Goal: Find specific page/section: Find specific page/section

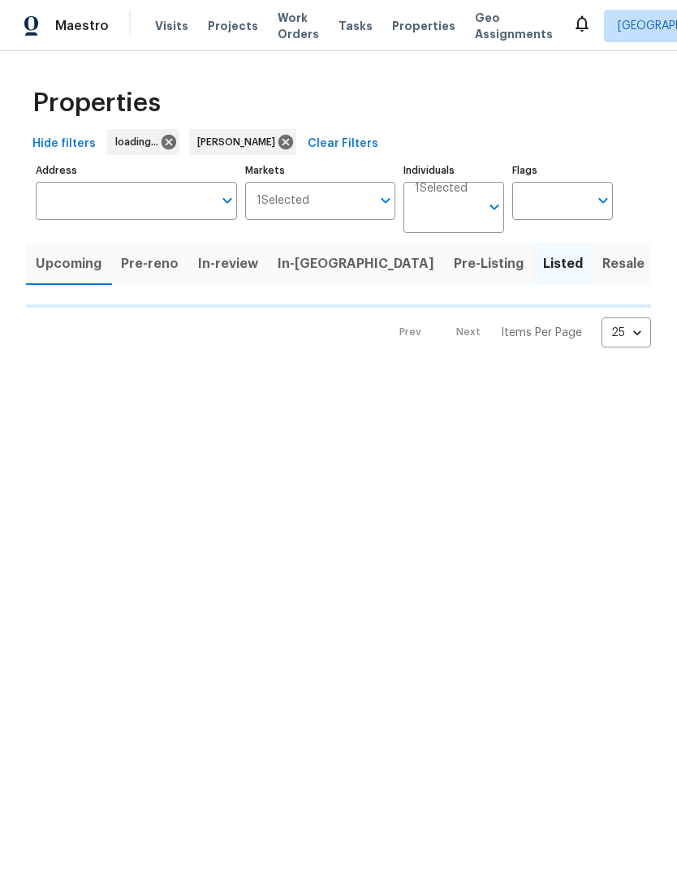
scroll to position [1, 0]
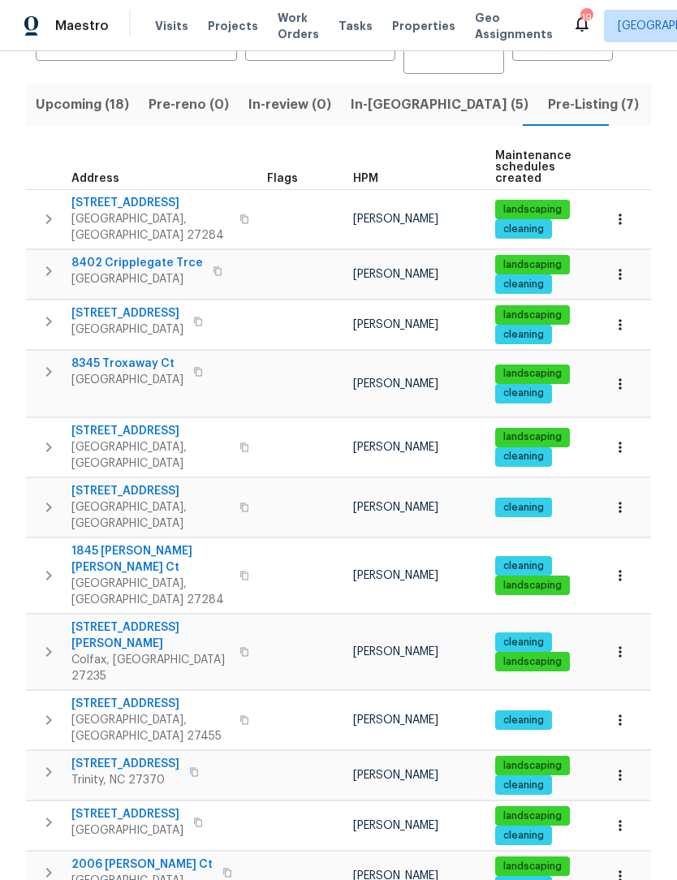
scroll to position [158, 0]
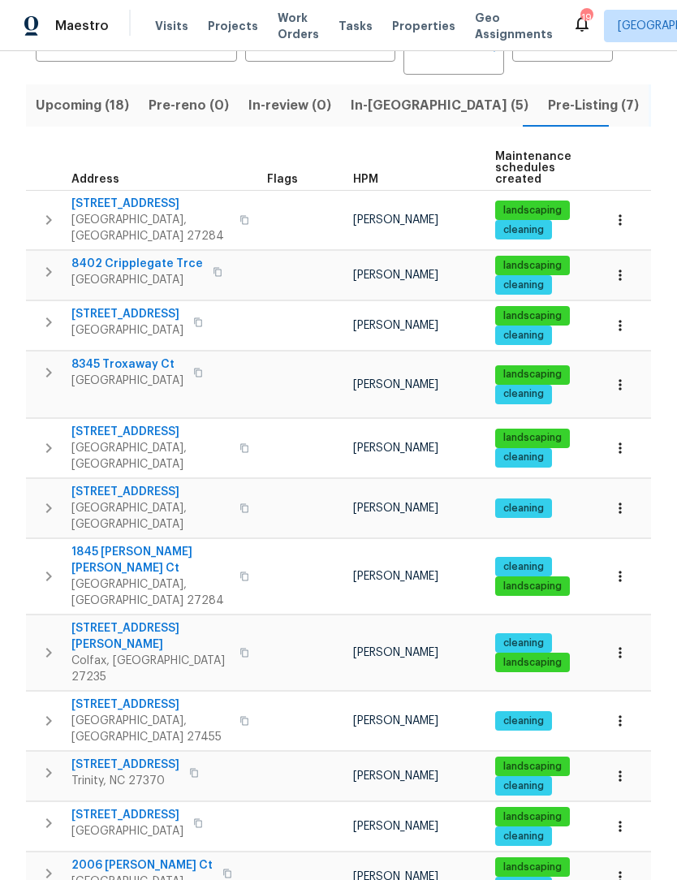
click at [124, 356] on span "8345 Troxaway Ct" at bounding box center [127, 364] width 112 height 16
click at [617, 377] on icon "button" at bounding box center [620, 385] width 16 height 16
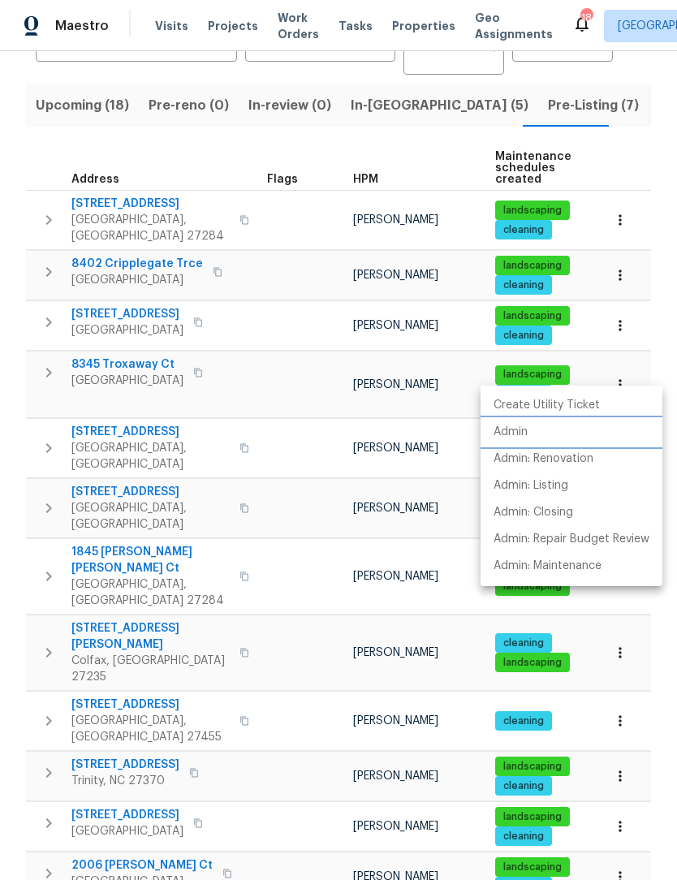
click at [514, 431] on p "Admin" at bounding box center [511, 432] width 34 height 17
click at [131, 357] on div at bounding box center [338, 440] width 677 height 880
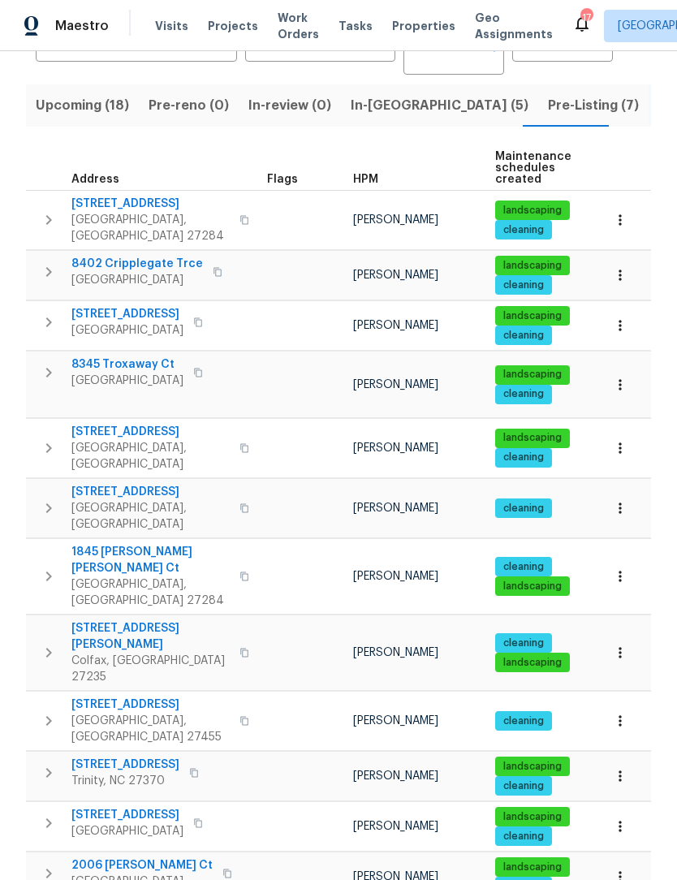
click at [132, 356] on span "8345 Troxaway Ct" at bounding box center [127, 364] width 112 height 16
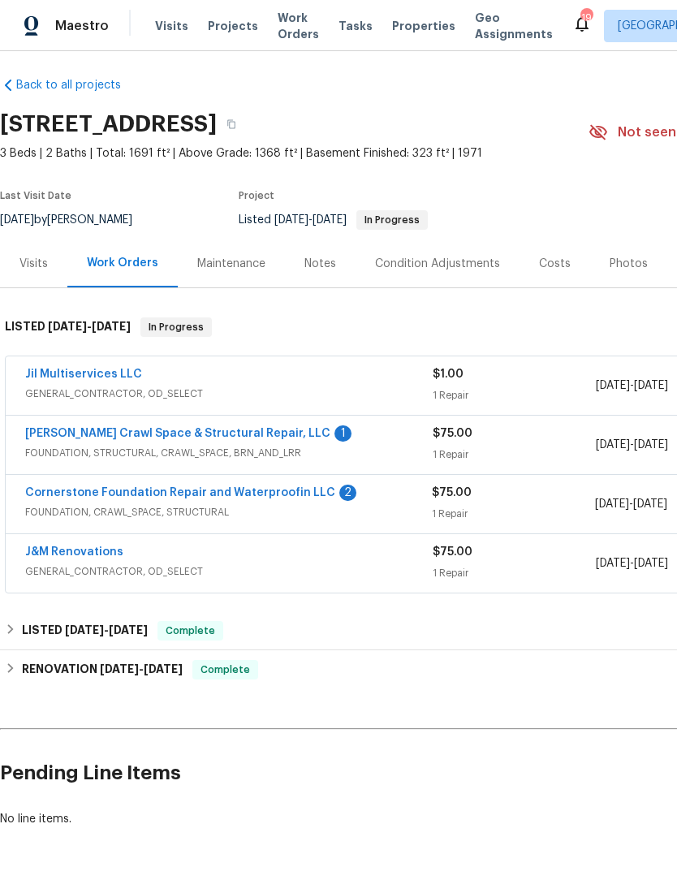
scroll to position [10, 0]
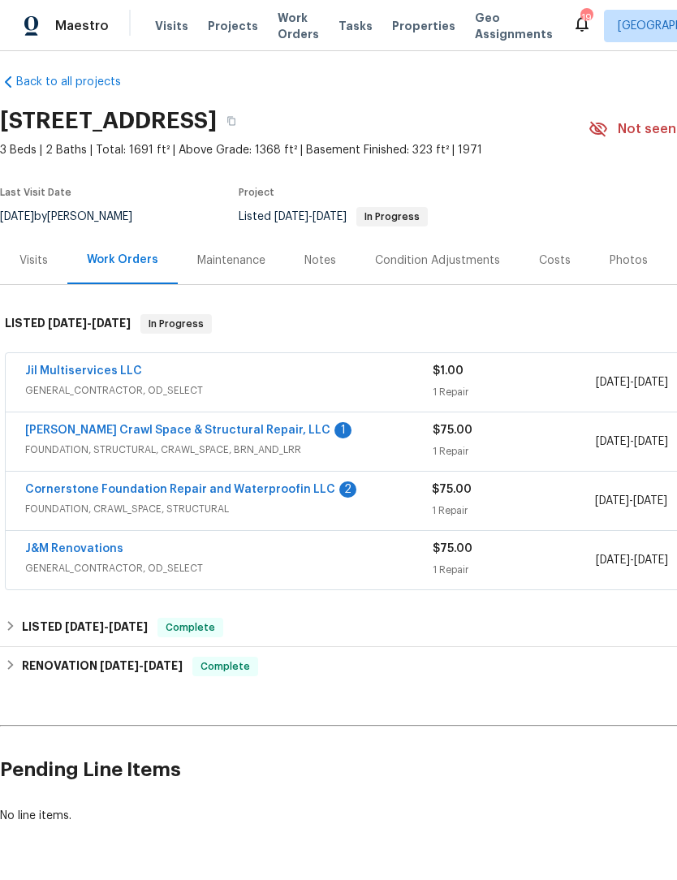
click at [226, 430] on link "[PERSON_NAME] Crawl Space & Structural Repair, LLC" at bounding box center [177, 430] width 305 height 11
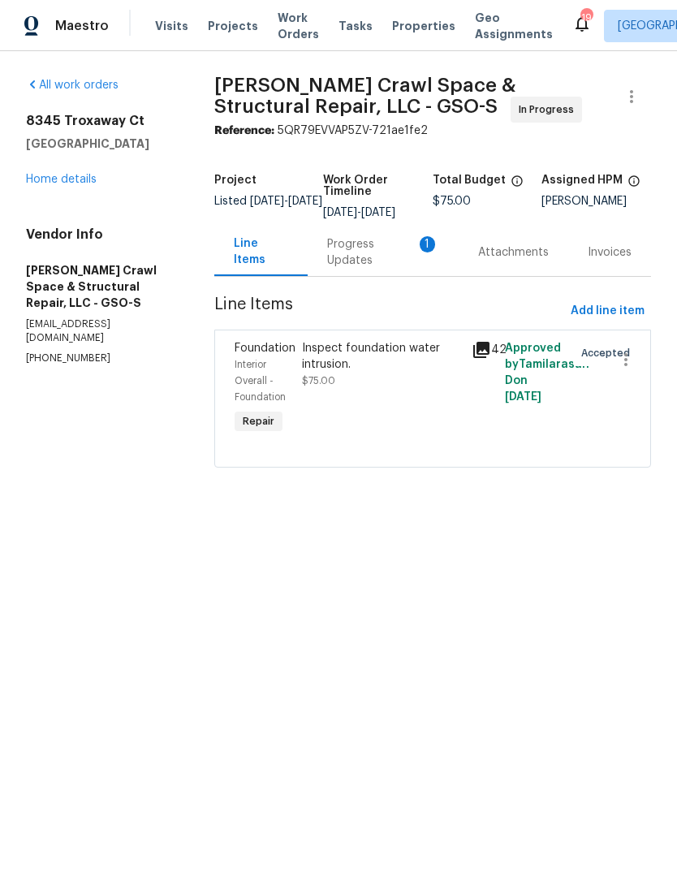
click at [353, 252] on div "Progress Updates 1" at bounding box center [383, 252] width 112 height 32
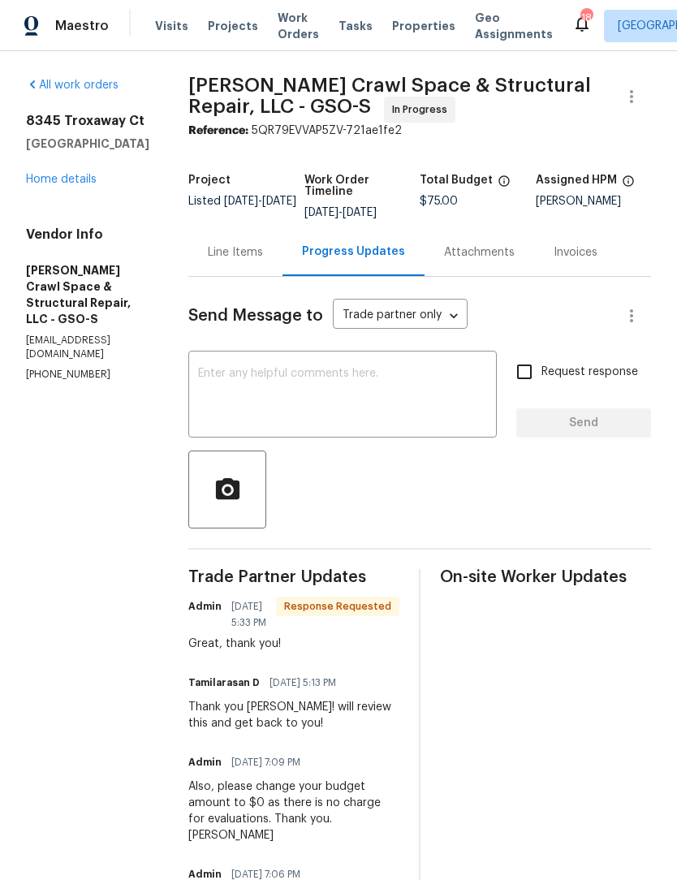
click at [72, 170] on div "8345 Troxaway Ct Lewisville, NC 27023 Home details" at bounding box center [87, 150] width 123 height 75
click at [63, 170] on div "8345 Troxaway Ct Lewisville, NC 27023 Home details" at bounding box center [87, 150] width 123 height 75
click at [77, 170] on div "8345 Troxaway Ct Lewisville, NC 27023 Home details" at bounding box center [87, 150] width 123 height 75
click at [75, 184] on link "Home details" at bounding box center [61, 179] width 71 height 11
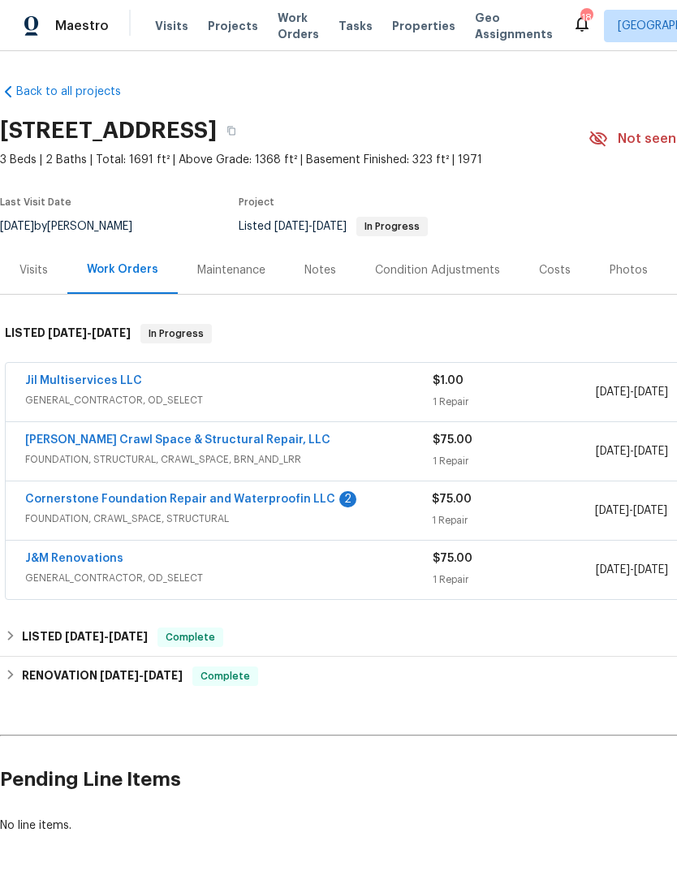
click at [623, 273] on div "Photos" at bounding box center [629, 270] width 38 height 16
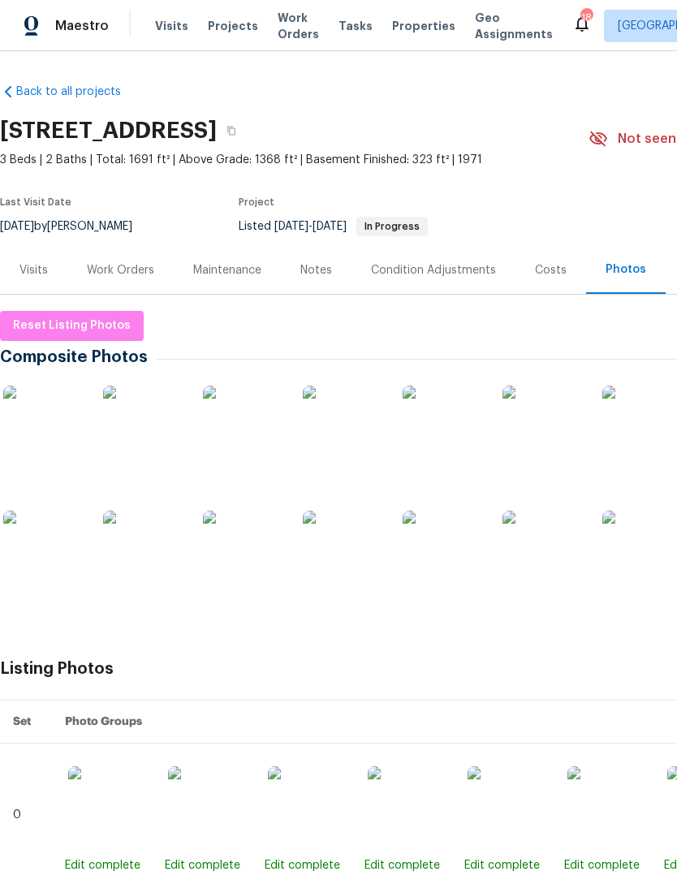
click at [52, 426] on img at bounding box center [43, 426] width 81 height 81
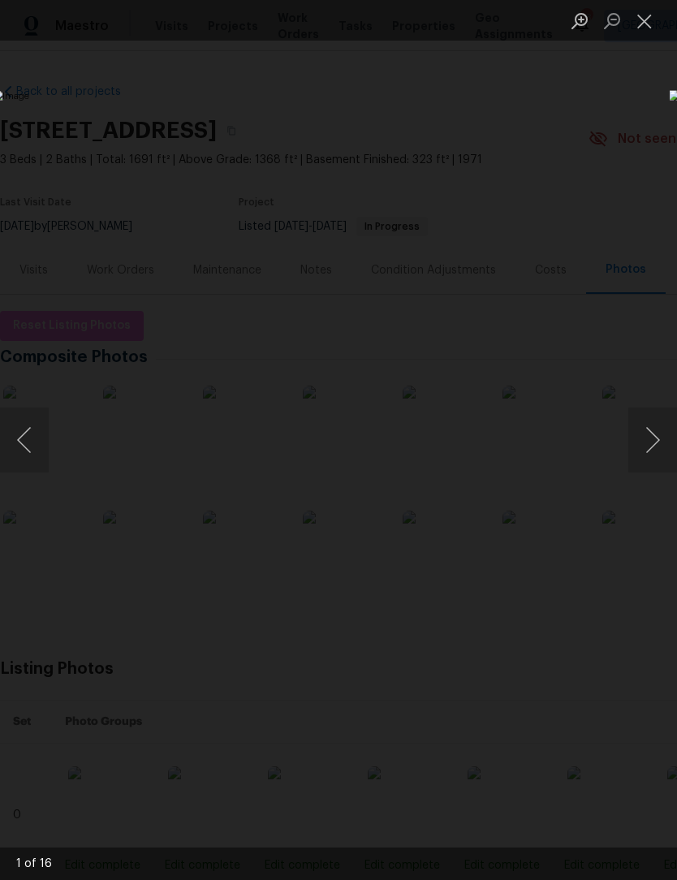
click at [655, 439] on button "Next image" at bounding box center [653, 440] width 49 height 65
click at [659, 432] on button "Next image" at bounding box center [653, 440] width 49 height 65
click at [656, 429] on button "Next image" at bounding box center [653, 440] width 49 height 65
click at [650, 438] on button "Next image" at bounding box center [653, 440] width 49 height 65
click at [642, 443] on button "Next image" at bounding box center [653, 440] width 49 height 65
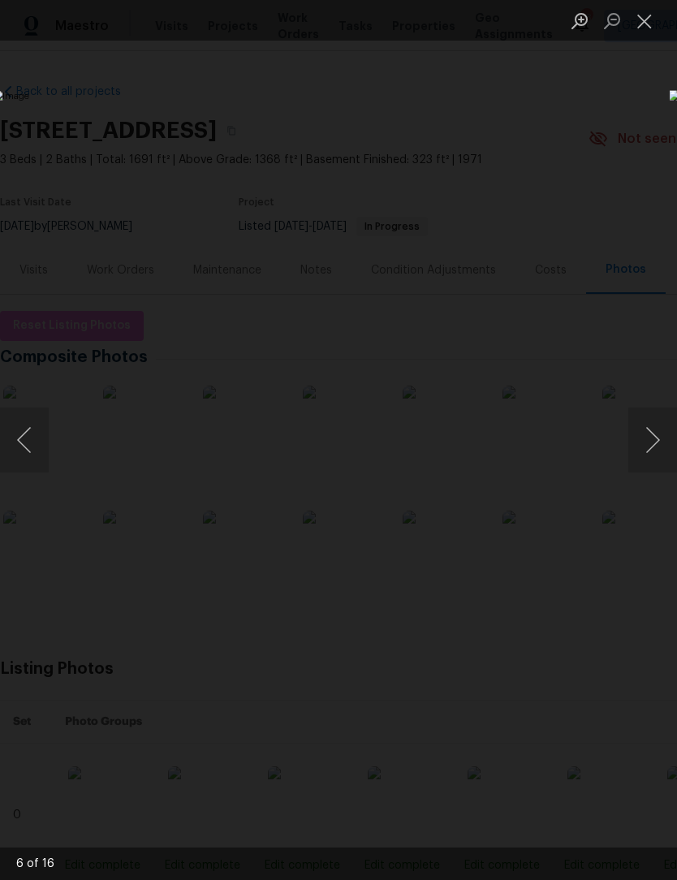
click at [650, 443] on button "Next image" at bounding box center [653, 440] width 49 height 65
click at [654, 442] on button "Next image" at bounding box center [653, 440] width 49 height 65
click at [655, 441] on button "Next image" at bounding box center [653, 440] width 49 height 65
click at [653, 445] on button "Next image" at bounding box center [653, 440] width 49 height 65
click at [652, 446] on button "Next image" at bounding box center [653, 440] width 49 height 65
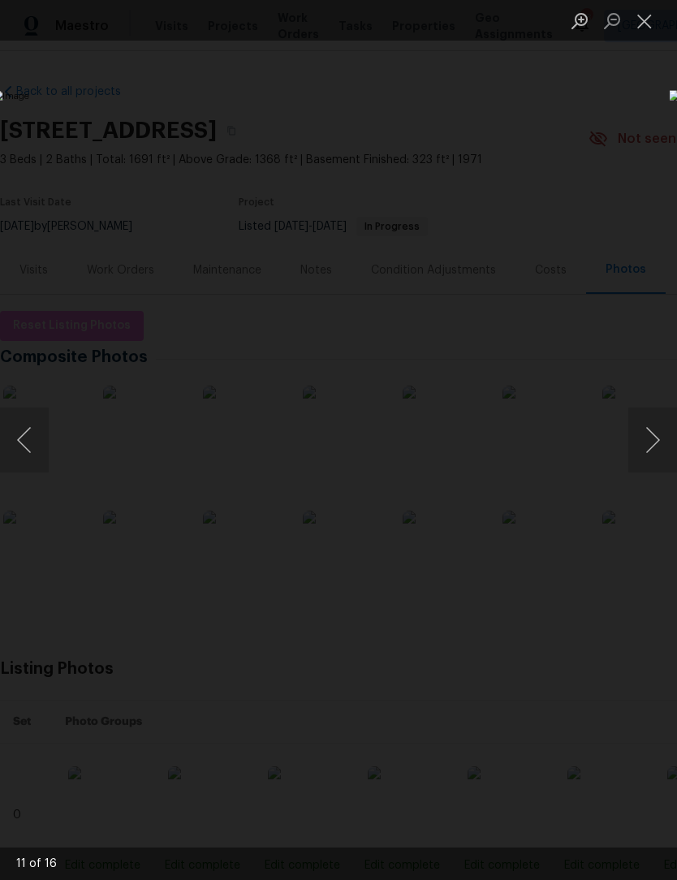
click at [642, 22] on button "Close lightbox" at bounding box center [645, 20] width 32 height 28
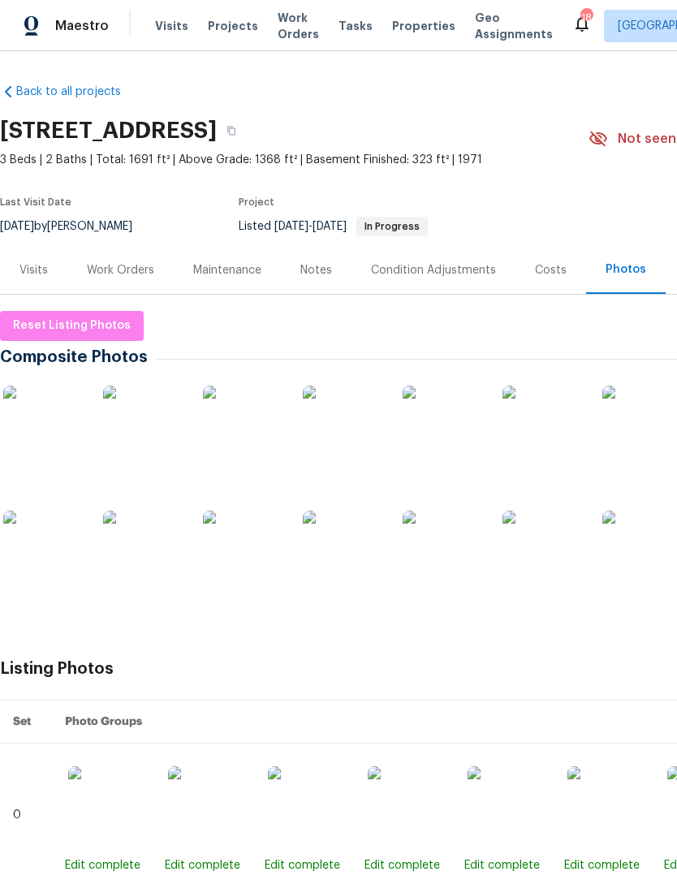
click at [130, 272] on div "Work Orders" at bounding box center [120, 270] width 67 height 16
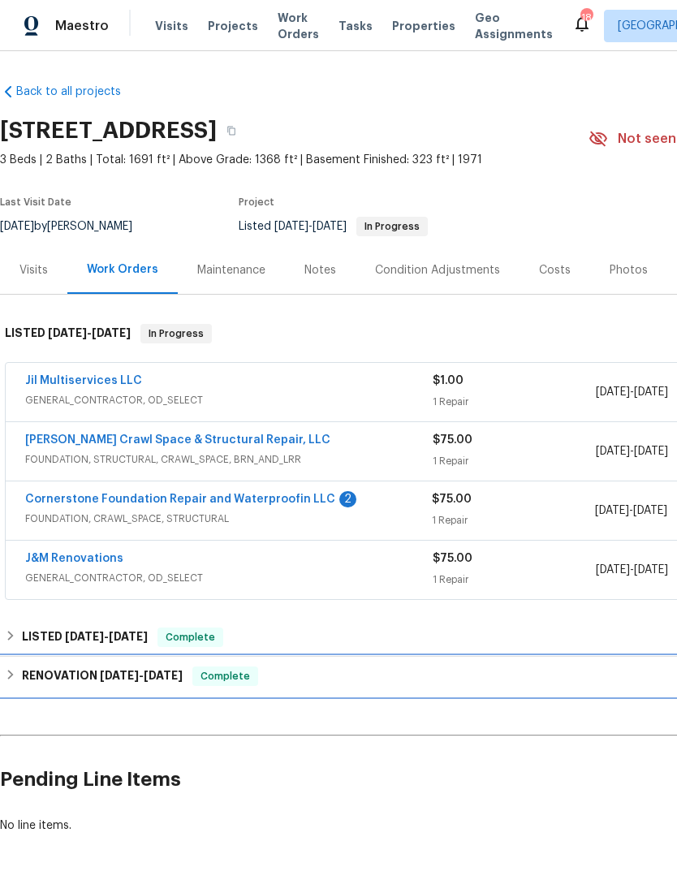
click at [139, 678] on span "[DATE]" at bounding box center [119, 675] width 39 height 11
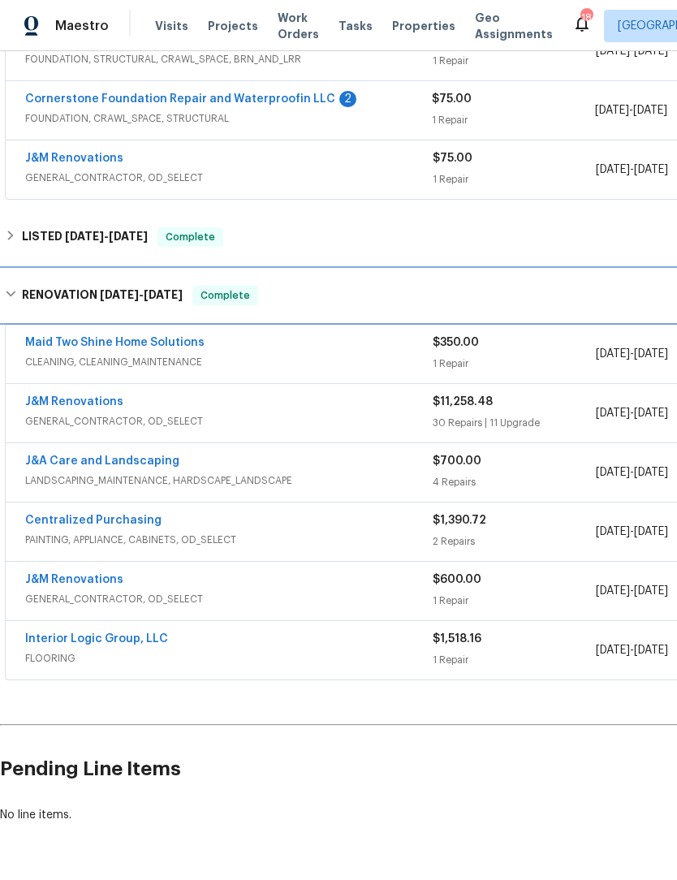
scroll to position [400, 0]
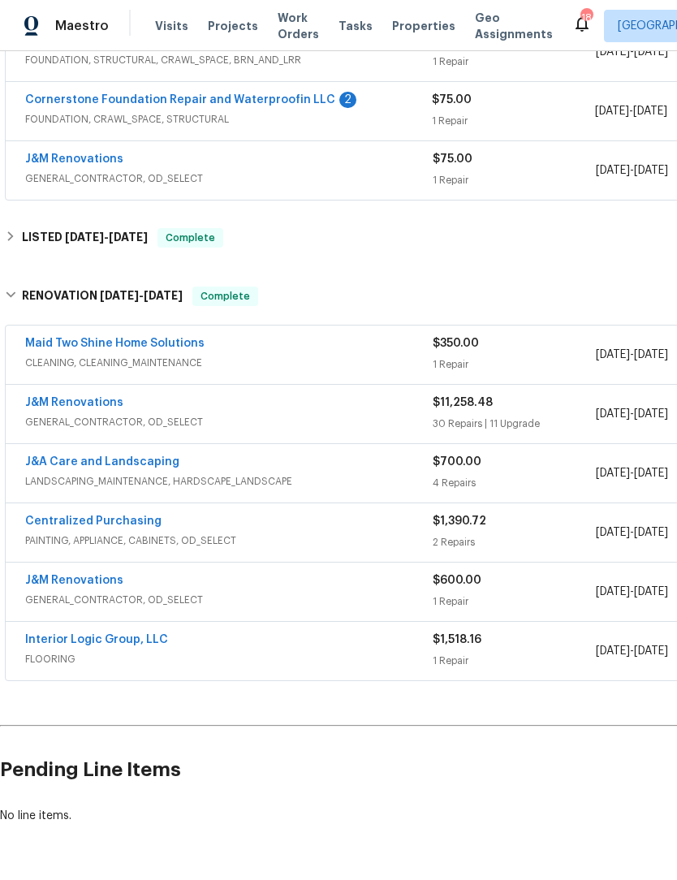
click at [94, 403] on link "J&M Renovations" at bounding box center [74, 402] width 98 height 11
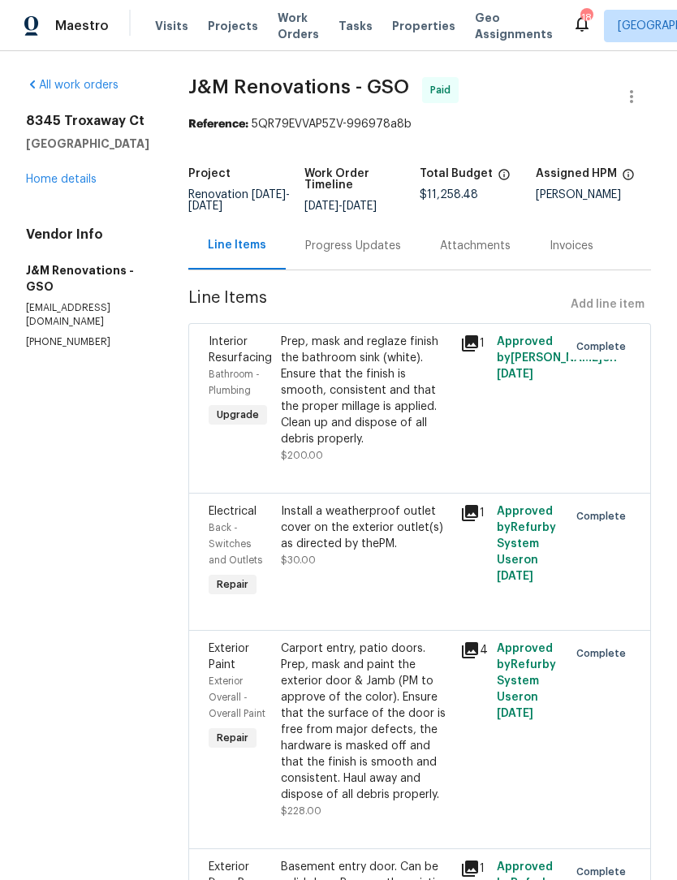
click at [84, 184] on link "Home details" at bounding box center [61, 179] width 71 height 11
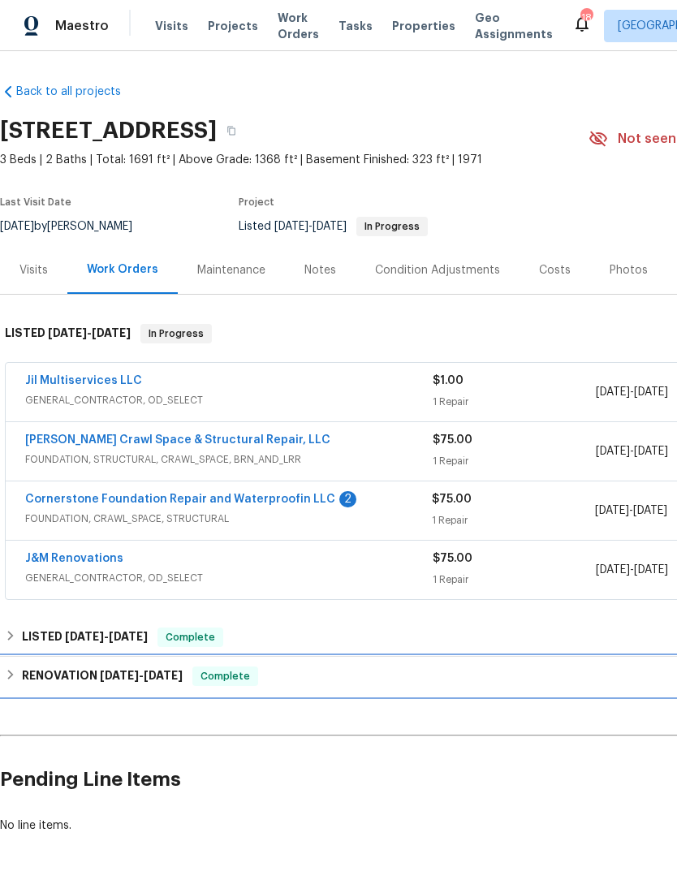
click at [223, 694] on div "RENOVATION 2/14/25 - 3/11/25 Complete" at bounding box center [459, 676] width 918 height 39
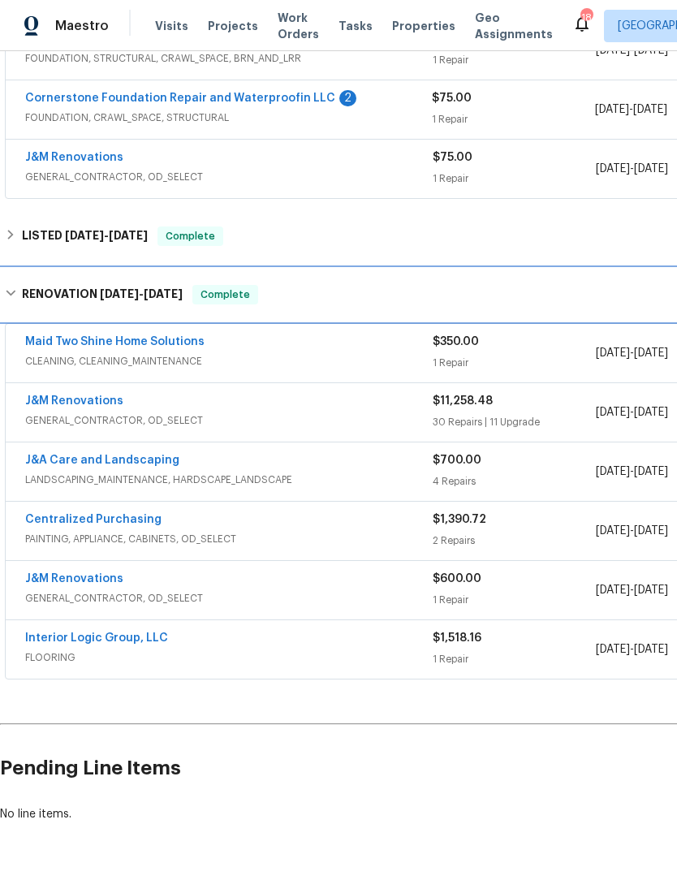
scroll to position [400, 0]
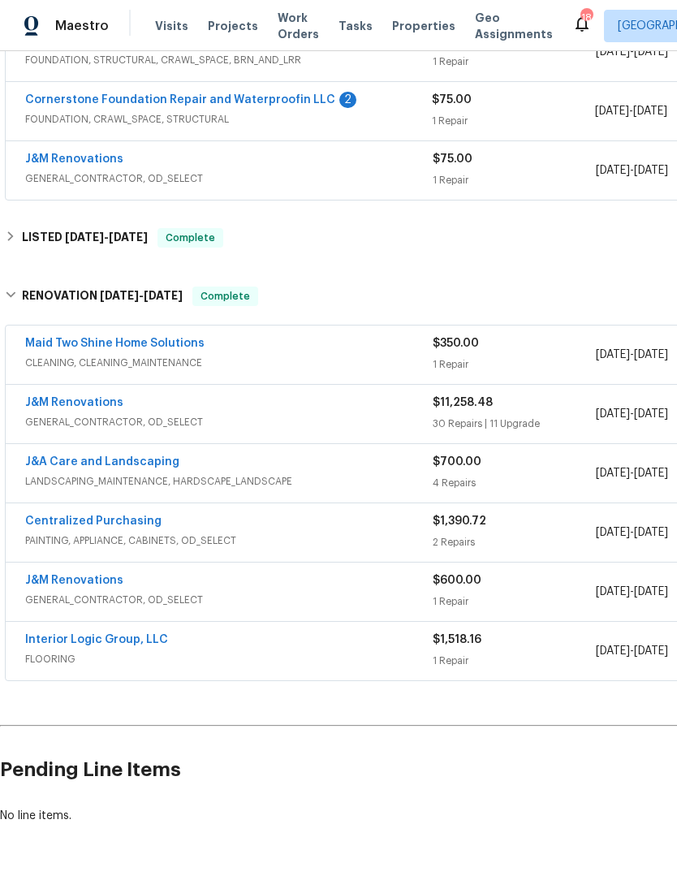
click at [148, 348] on link "Maid Two Shine Home Solutions" at bounding box center [114, 343] width 179 height 11
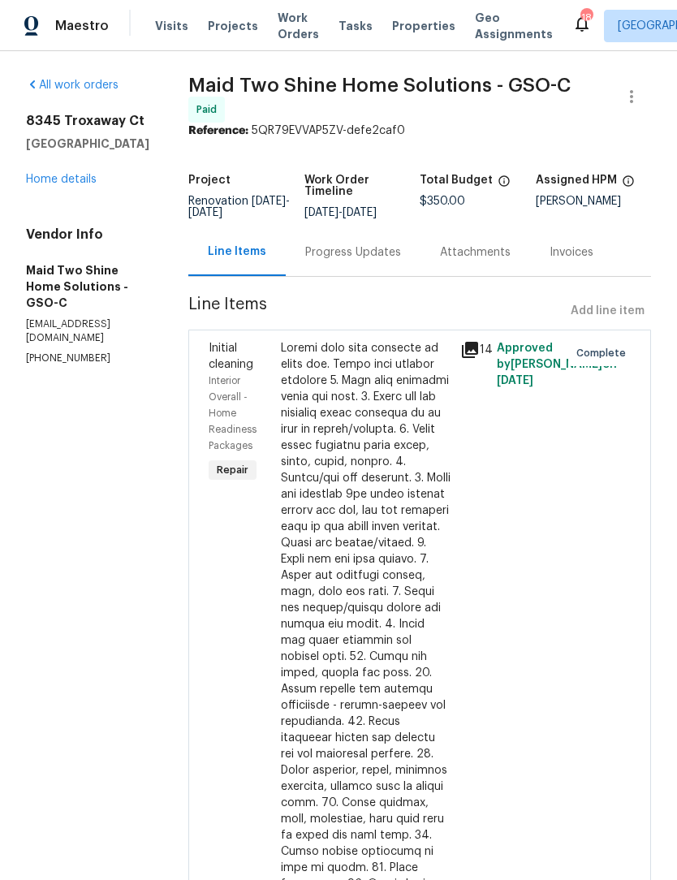
click at [478, 356] on icon at bounding box center [470, 350] width 16 height 16
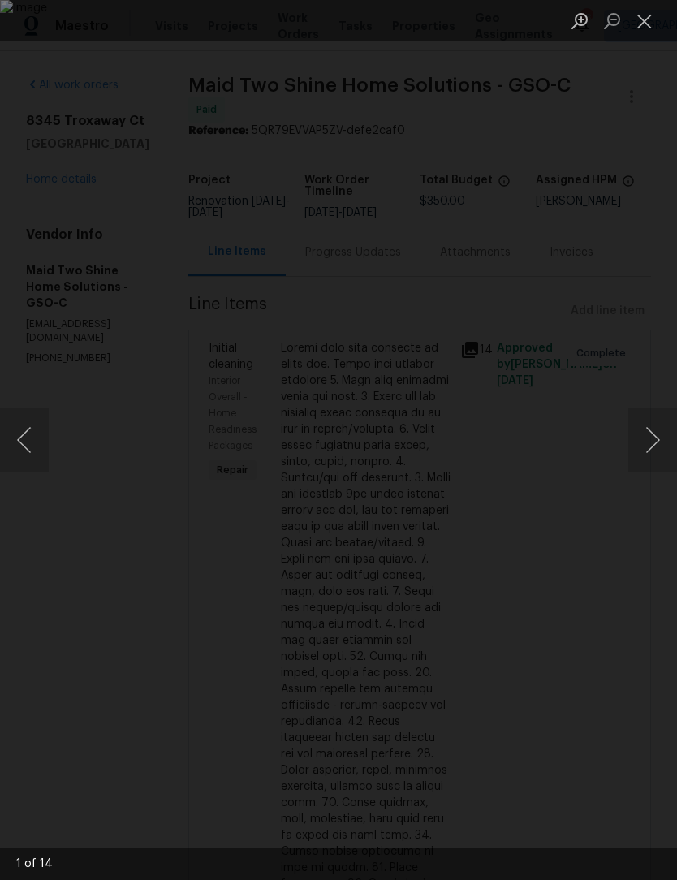
click at [652, 437] on button "Next image" at bounding box center [653, 440] width 49 height 65
click at [655, 430] on button "Next image" at bounding box center [653, 440] width 49 height 65
click at [658, 443] on button "Next image" at bounding box center [653, 440] width 49 height 65
click at [652, 452] on button "Next image" at bounding box center [653, 440] width 49 height 65
click at [649, 443] on button "Next image" at bounding box center [653, 440] width 49 height 65
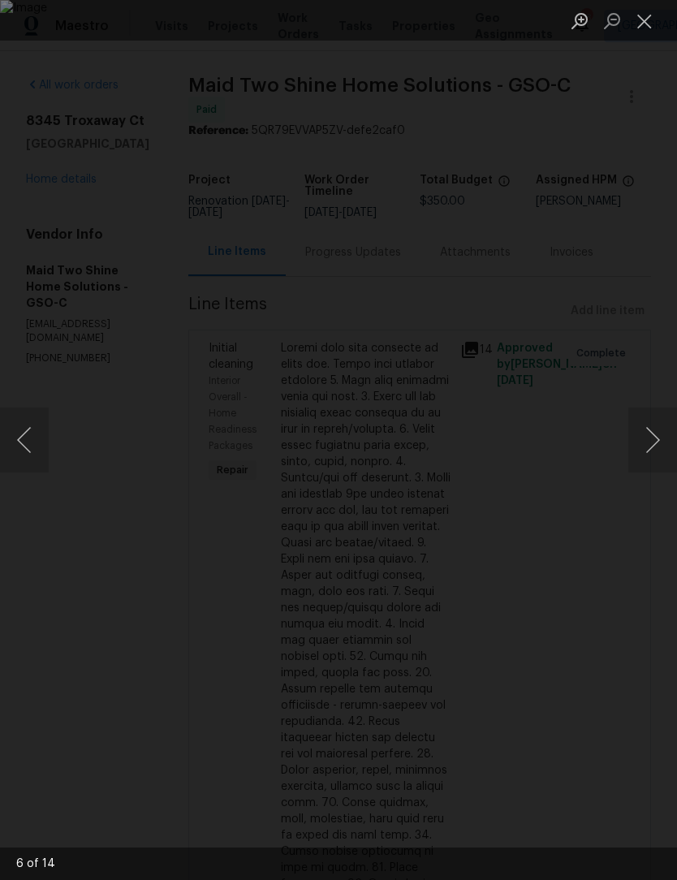
click at [645, 444] on button "Next image" at bounding box center [653, 440] width 49 height 65
click at [646, 439] on button "Next image" at bounding box center [653, 440] width 49 height 65
click at [648, 434] on button "Next image" at bounding box center [653, 440] width 49 height 65
click at [648, 449] on button "Next image" at bounding box center [653, 440] width 49 height 65
click at [646, 451] on button "Next image" at bounding box center [653, 440] width 49 height 65
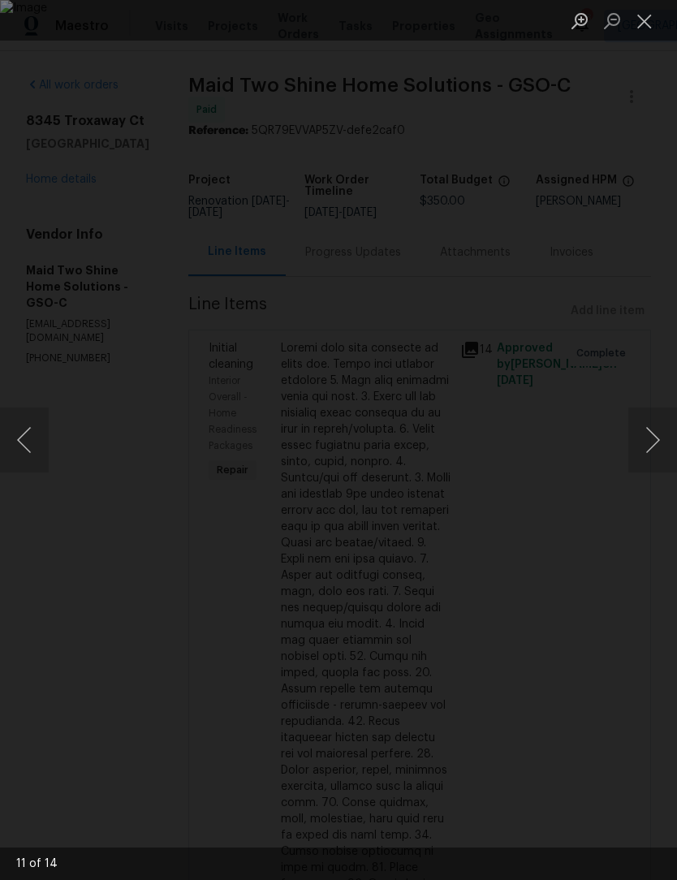
click at [651, 445] on button "Next image" at bounding box center [653, 440] width 49 height 65
click at [646, 452] on button "Next image" at bounding box center [653, 440] width 49 height 65
click at [663, 434] on button "Next image" at bounding box center [653, 440] width 49 height 65
click at [659, 436] on button "Next image" at bounding box center [653, 440] width 49 height 65
click at [652, 441] on button "Next image" at bounding box center [653, 440] width 49 height 65
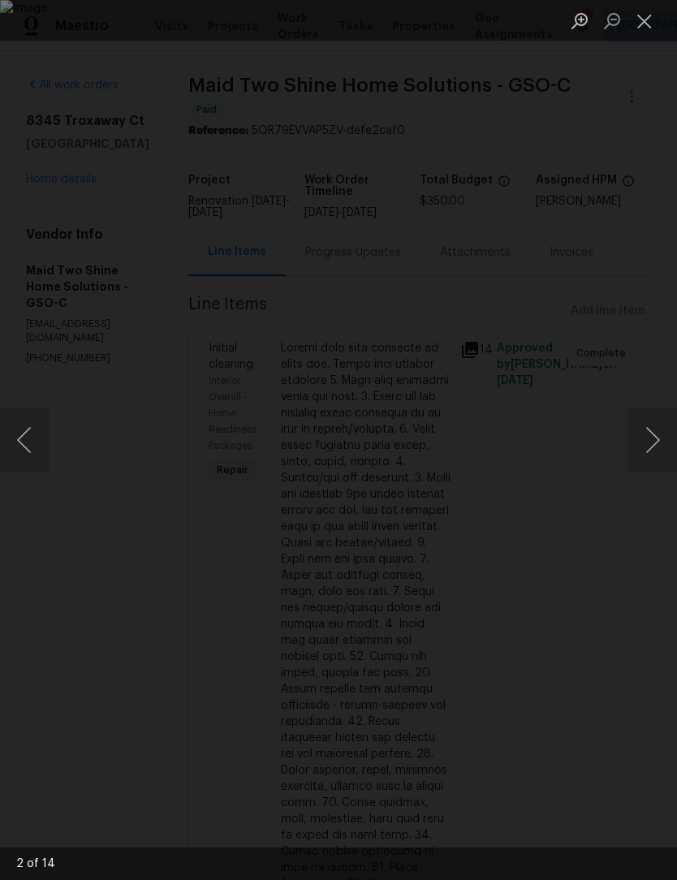
click at [653, 439] on button "Next image" at bounding box center [653, 440] width 49 height 65
click at [655, 449] on button "Next image" at bounding box center [653, 440] width 49 height 65
click at [659, 456] on button "Next image" at bounding box center [653, 440] width 49 height 65
click at [659, 453] on button "Next image" at bounding box center [653, 440] width 49 height 65
click at [659, 454] on button "Next image" at bounding box center [653, 440] width 49 height 65
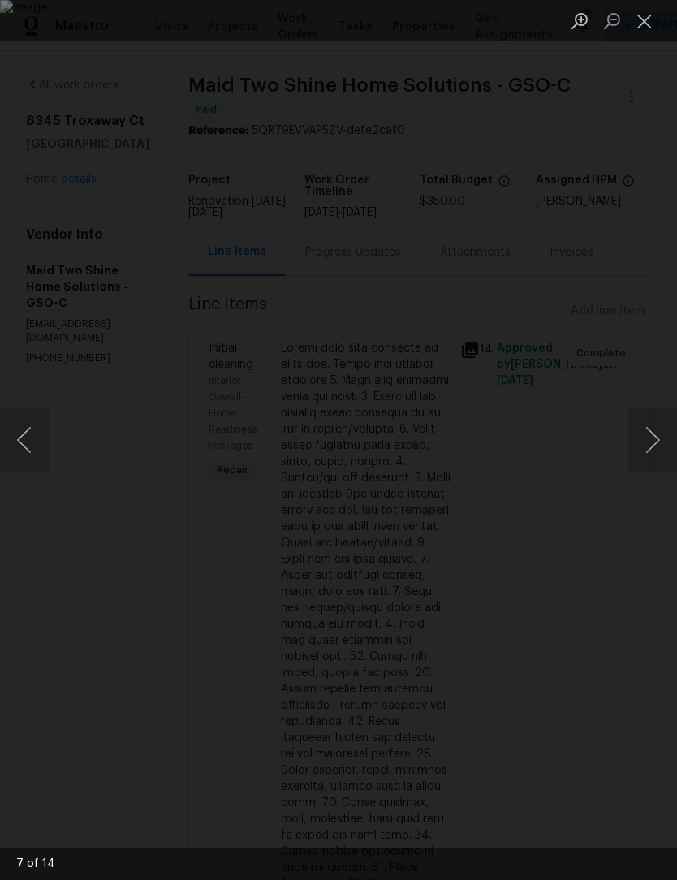
click at [653, 18] on button "Close lightbox" at bounding box center [645, 20] width 32 height 28
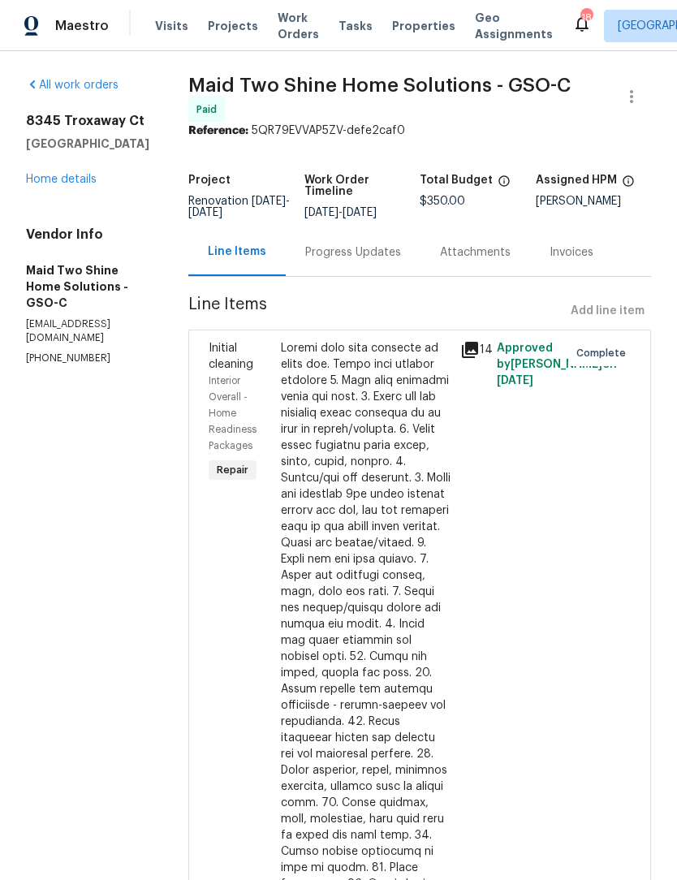
click at [84, 184] on link "Home details" at bounding box center [61, 179] width 71 height 11
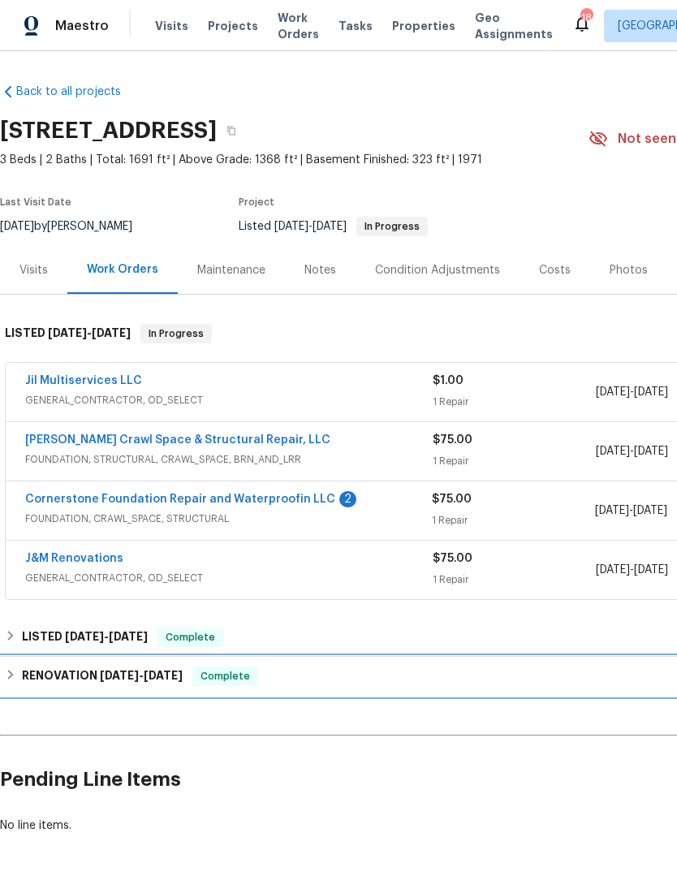
click at [287, 679] on div "RENOVATION 2/14/25 - 3/11/25 Complete" at bounding box center [459, 676] width 908 height 19
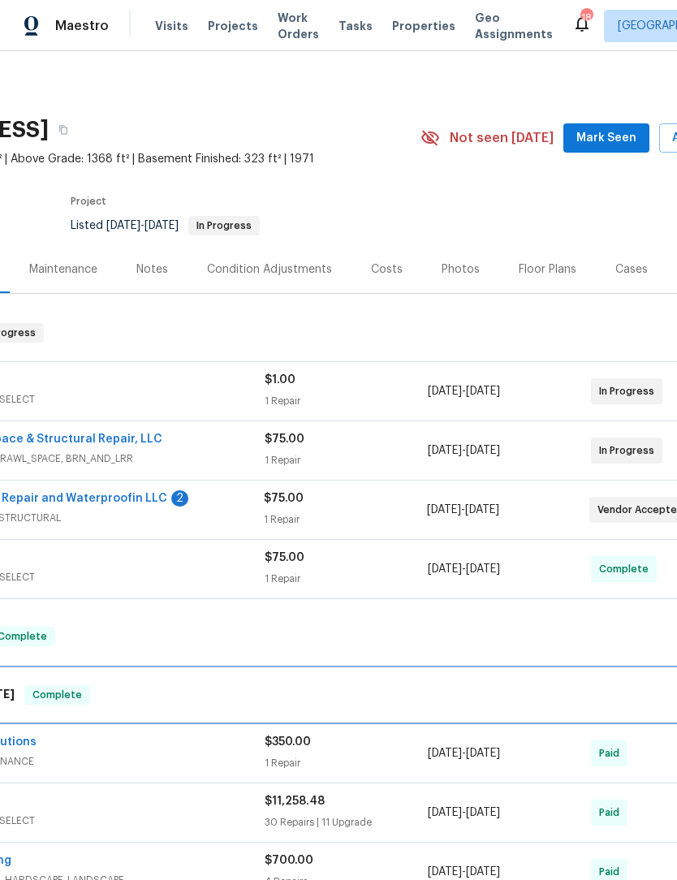
scroll to position [1, 169]
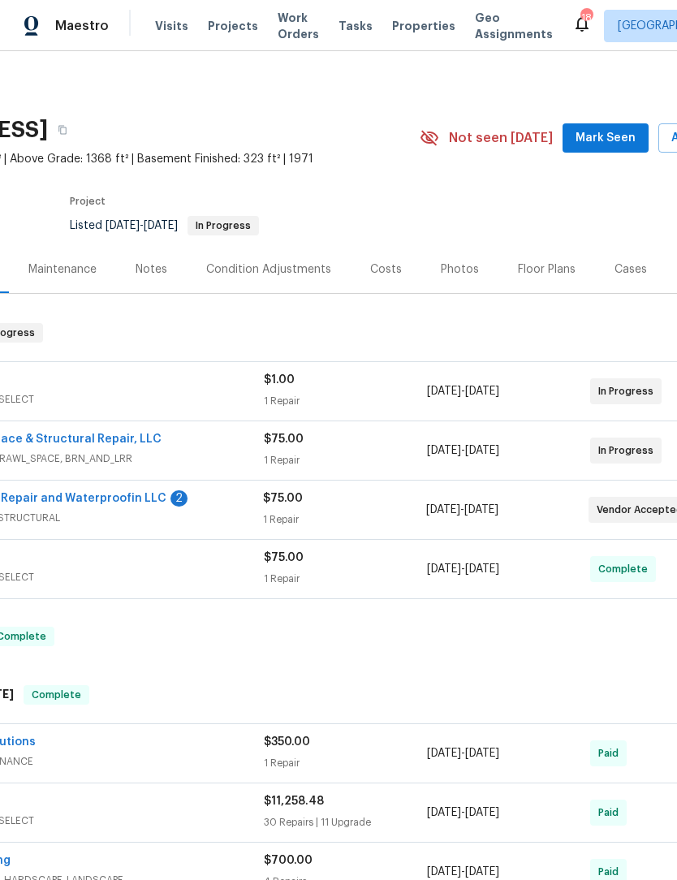
click at [616, 138] on span "Mark Seen" at bounding box center [606, 138] width 60 height 20
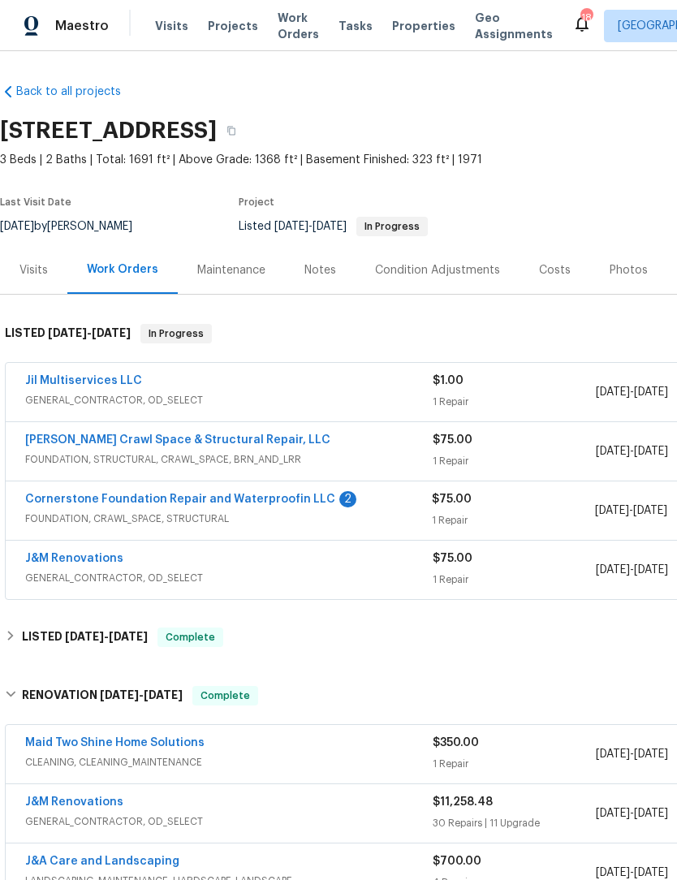
scroll to position [-1, 0]
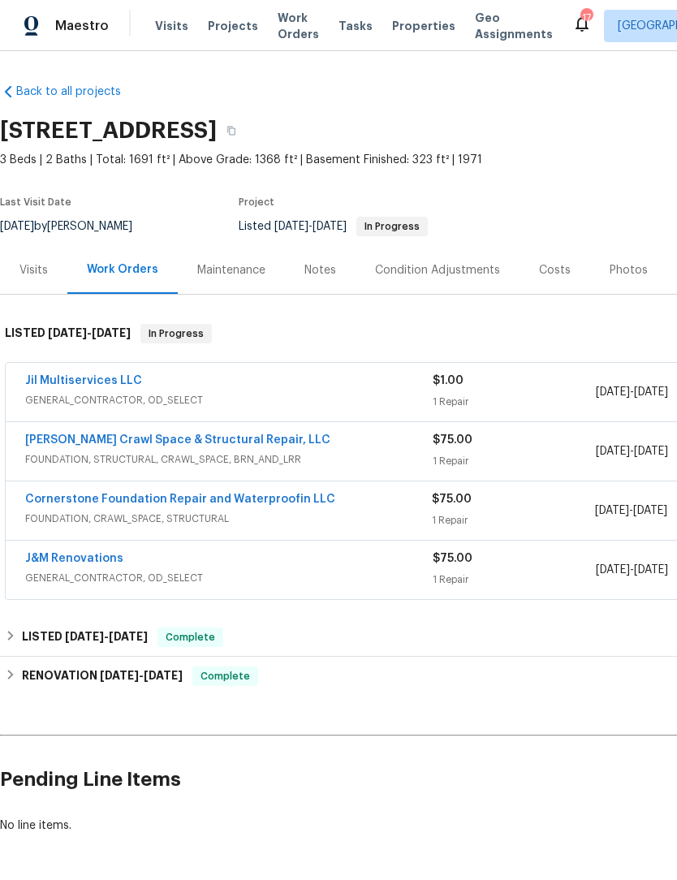
click at [22, 274] on div "Visits" at bounding box center [33, 270] width 28 height 16
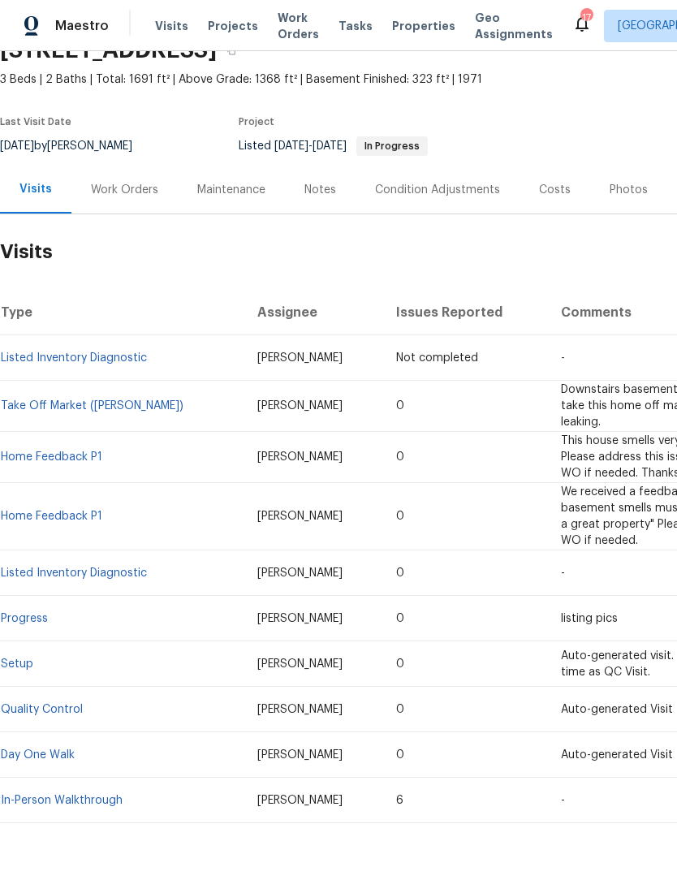
scroll to position [80, 0]
click at [42, 572] on link "Listed Inventory Diagnostic" at bounding box center [74, 573] width 146 height 11
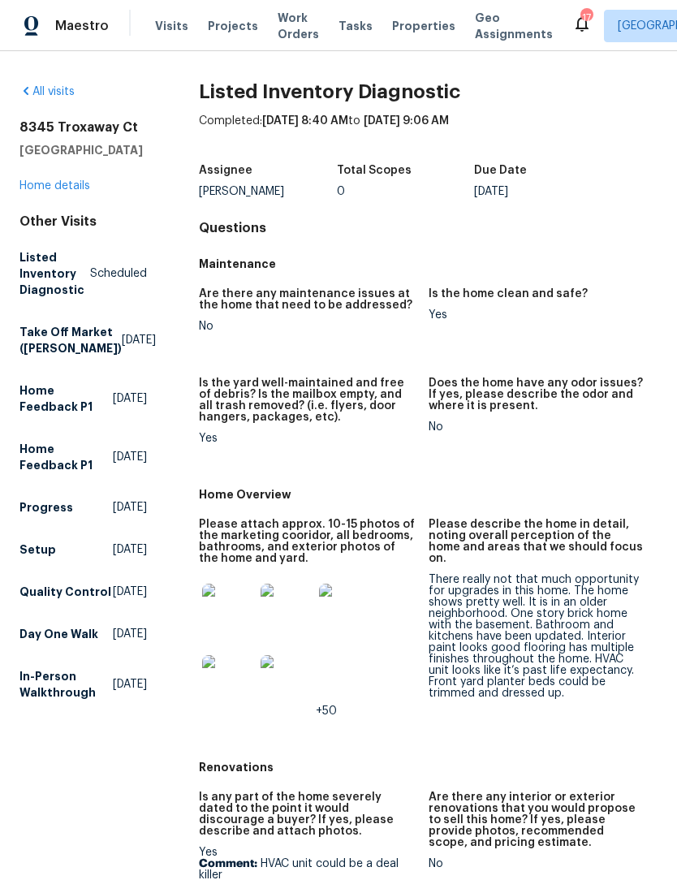
click at [230, 605] on img at bounding box center [228, 610] width 52 height 52
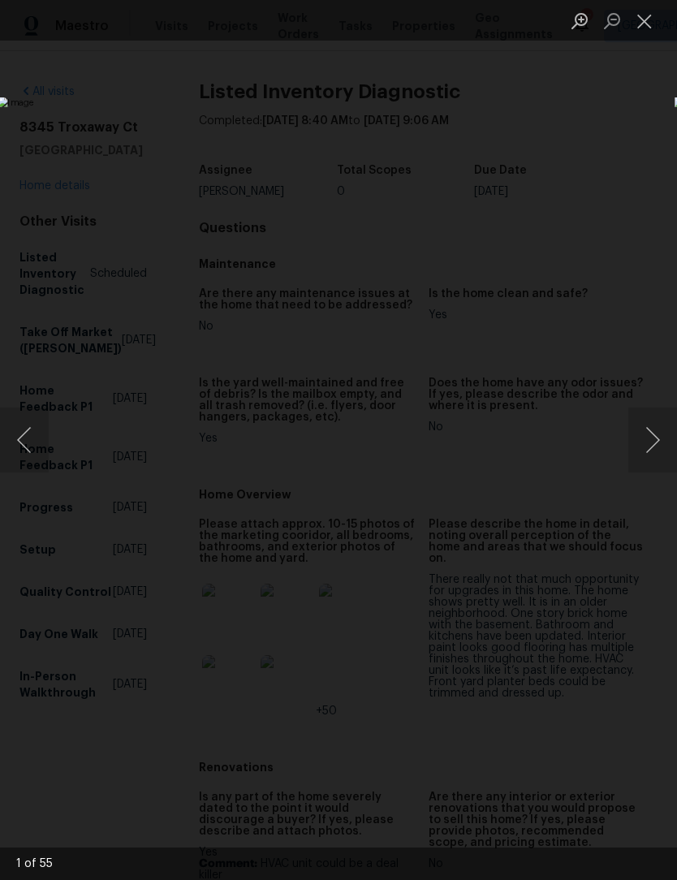
click at [659, 446] on button "Next image" at bounding box center [653, 440] width 49 height 65
click at [658, 448] on button "Next image" at bounding box center [653, 440] width 49 height 65
click at [654, 434] on button "Next image" at bounding box center [653, 440] width 49 height 65
click at [658, 431] on button "Next image" at bounding box center [653, 440] width 49 height 65
click at [653, 438] on button "Next image" at bounding box center [653, 440] width 49 height 65
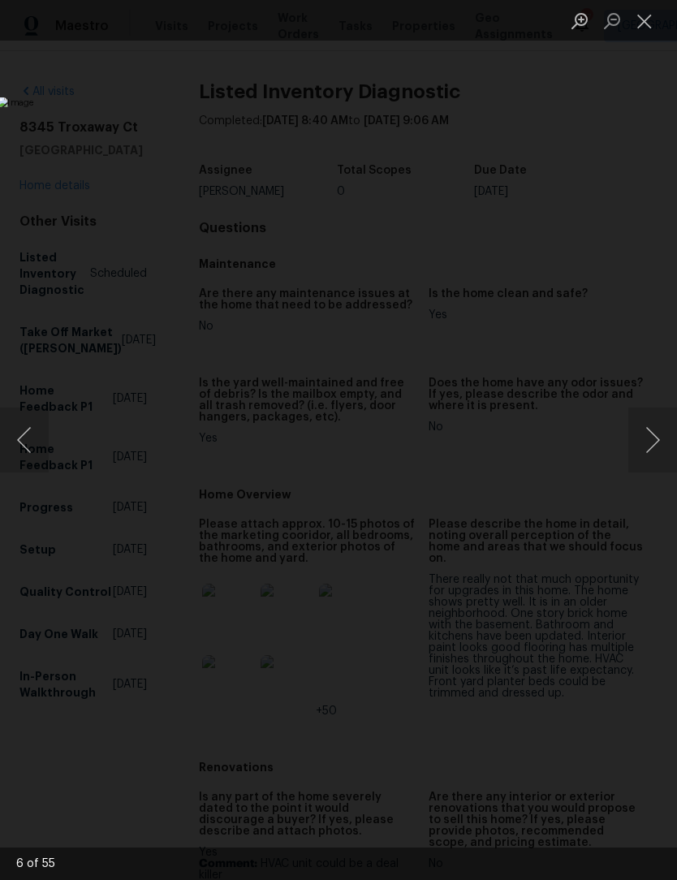
click at [655, 434] on button "Next image" at bounding box center [653, 440] width 49 height 65
click at [658, 433] on button "Next image" at bounding box center [653, 440] width 49 height 65
click at [655, 434] on button "Next image" at bounding box center [653, 440] width 49 height 65
click at [657, 432] on button "Next image" at bounding box center [653, 440] width 49 height 65
click at [656, 431] on button "Next image" at bounding box center [653, 440] width 49 height 65
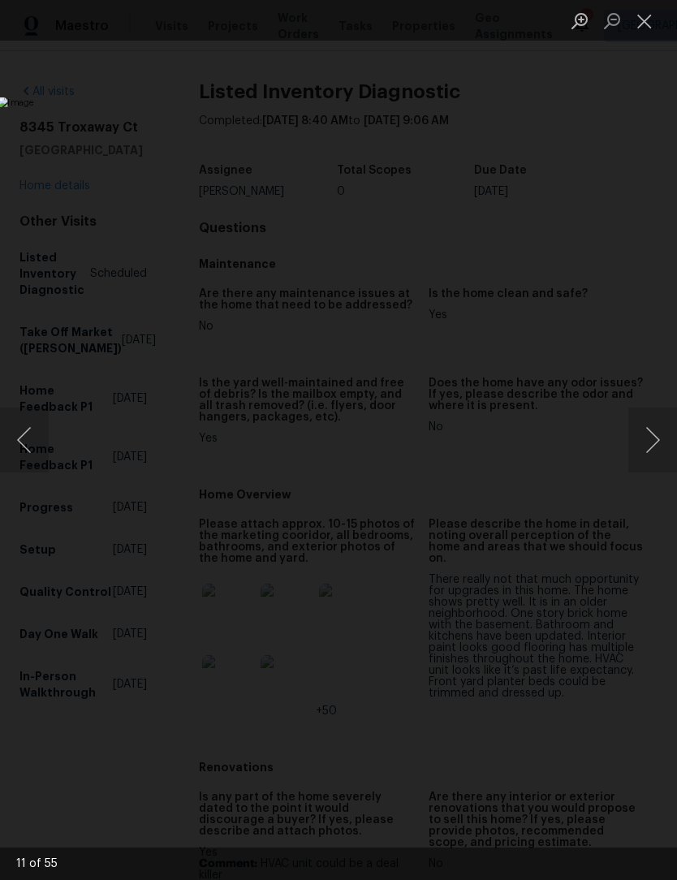
click at [656, 430] on button "Next image" at bounding box center [653, 440] width 49 height 65
click at [659, 430] on button "Next image" at bounding box center [653, 440] width 49 height 65
click at [650, 431] on button "Next image" at bounding box center [653, 440] width 49 height 65
click at [654, 439] on button "Next image" at bounding box center [653, 440] width 49 height 65
click at [656, 435] on button "Next image" at bounding box center [653, 440] width 49 height 65
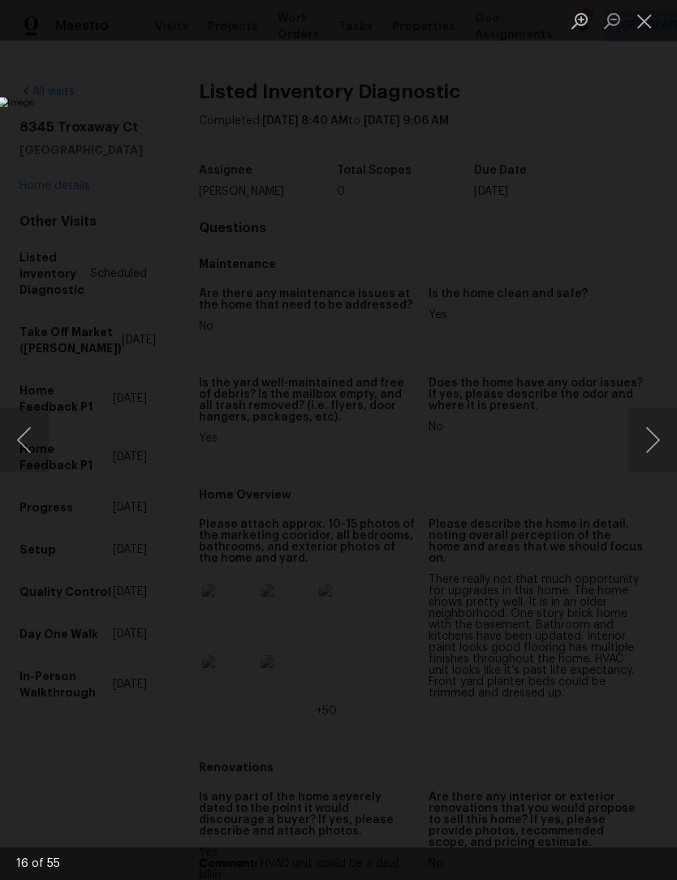
click at [656, 436] on button "Next image" at bounding box center [653, 440] width 49 height 65
click at [658, 432] on button "Next image" at bounding box center [653, 440] width 49 height 65
click at [656, 435] on button "Next image" at bounding box center [653, 440] width 49 height 65
click at [655, 437] on button "Next image" at bounding box center [653, 440] width 49 height 65
click at [654, 443] on button "Next image" at bounding box center [653, 440] width 49 height 65
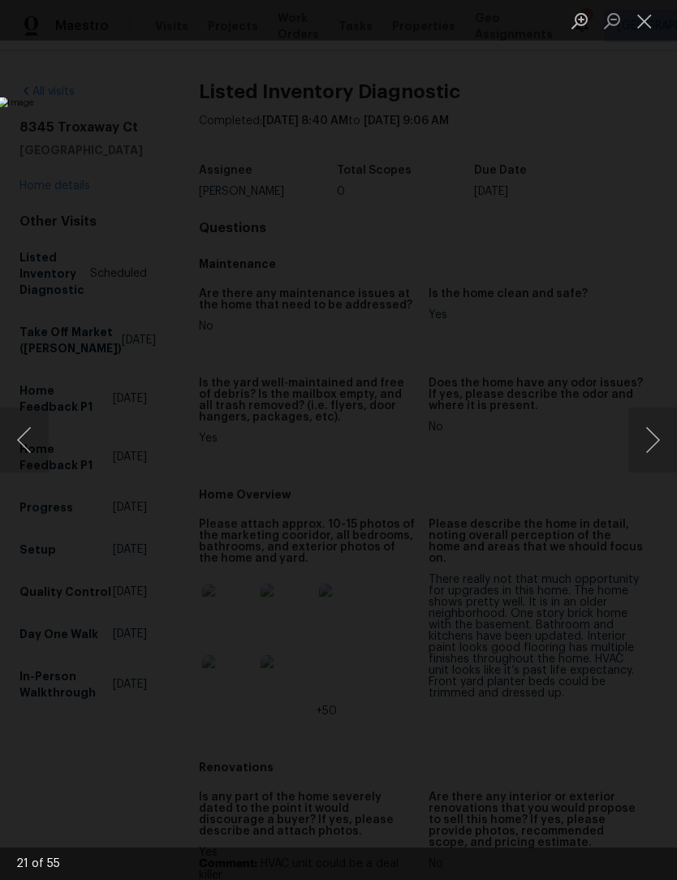
click at [655, 443] on button "Next image" at bounding box center [653, 440] width 49 height 65
click at [658, 439] on button "Next image" at bounding box center [653, 440] width 49 height 65
click at [658, 435] on button "Next image" at bounding box center [653, 440] width 49 height 65
click at [659, 435] on button "Next image" at bounding box center [653, 440] width 49 height 65
click at [658, 437] on button "Next image" at bounding box center [653, 440] width 49 height 65
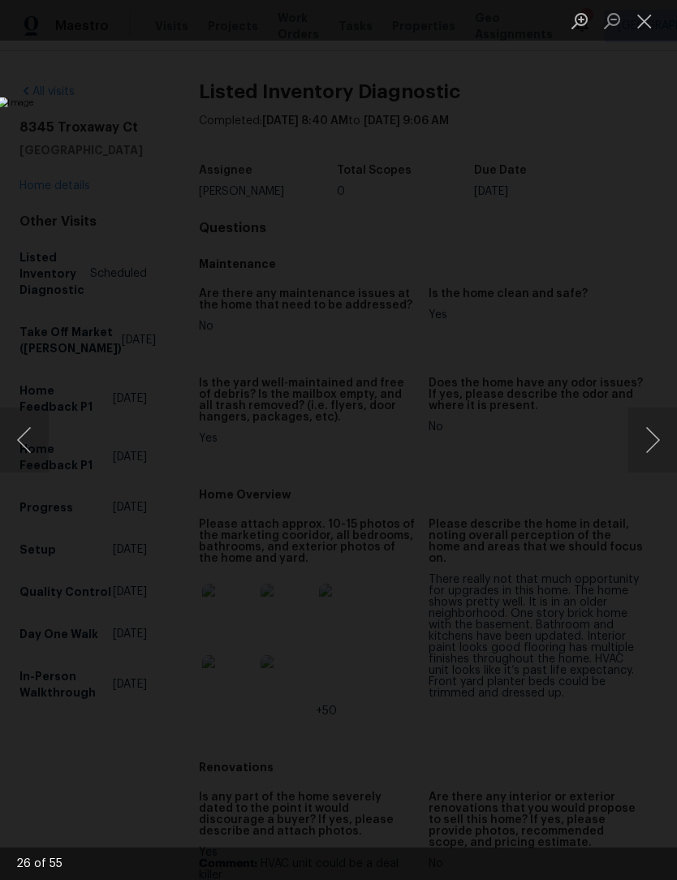
click at [655, 429] on button "Next image" at bounding box center [653, 440] width 49 height 65
